Goal: Task Accomplishment & Management: Manage account settings

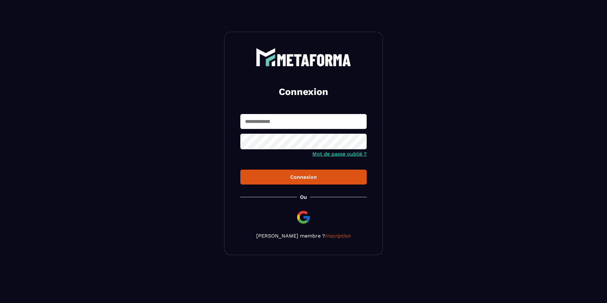
type input "**********"
click at [327, 174] on button "Connexion" at bounding box center [303, 177] width 126 height 15
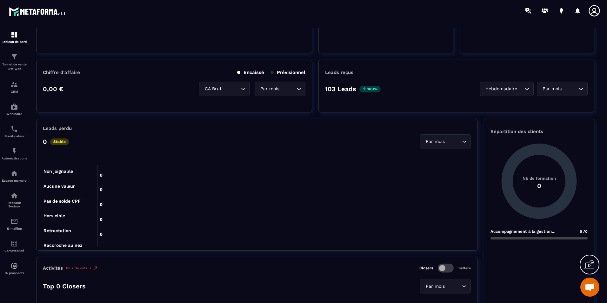
scroll to position [159, 0]
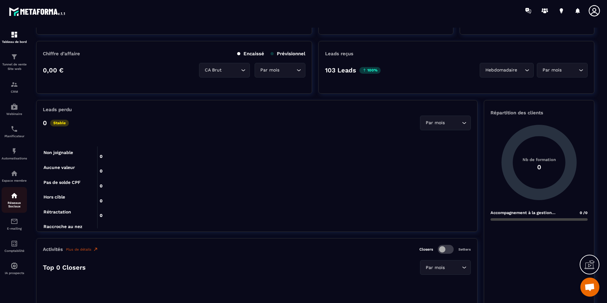
click at [17, 199] on div "Réseaux Sociaux" at bounding box center [14, 200] width 25 height 16
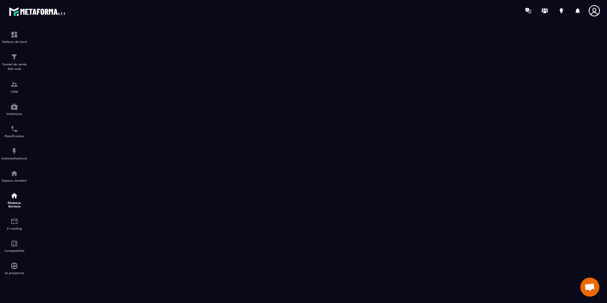
click at [597, 13] on icon at bounding box center [594, 10] width 11 height 11
click at [43, 14] on img at bounding box center [37, 11] width 57 height 11
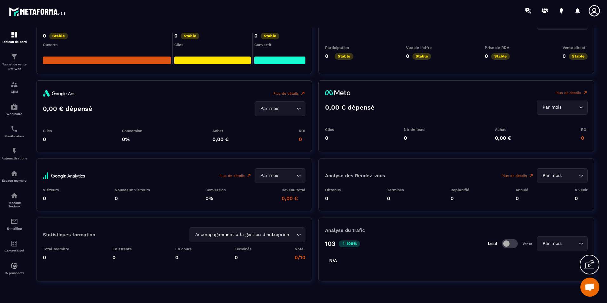
scroll to position [695, 0]
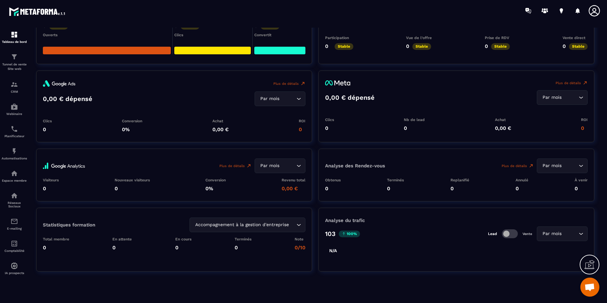
click at [591, 11] on icon at bounding box center [594, 10] width 13 height 13
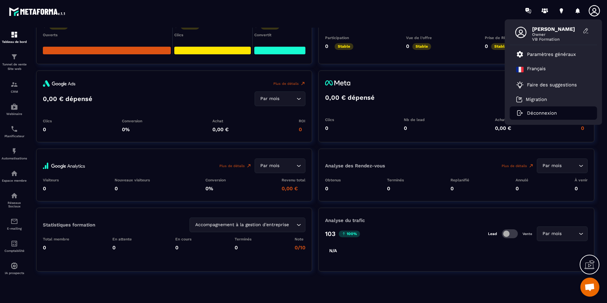
click at [565, 114] on li "Déconnexion" at bounding box center [553, 112] width 87 height 13
